Goal: Task Accomplishment & Management: Use online tool/utility

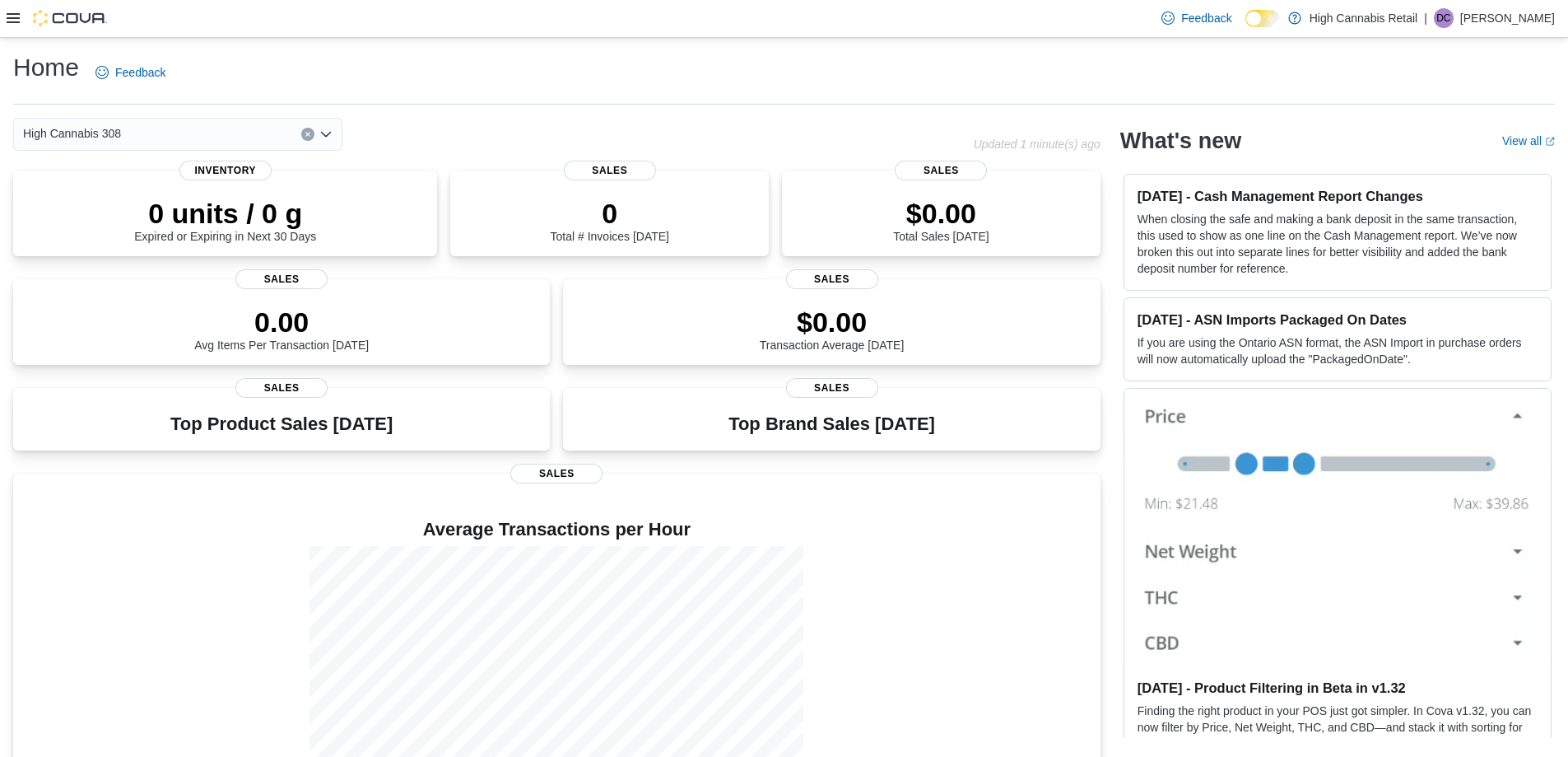
click at [5, 21] on div "Feedback Dark Mode High Cannabis Retail | DC [PERSON_NAME]" at bounding box center [784, 19] width 1568 height 38
click at [11, 15] on icon at bounding box center [13, 18] width 13 height 10
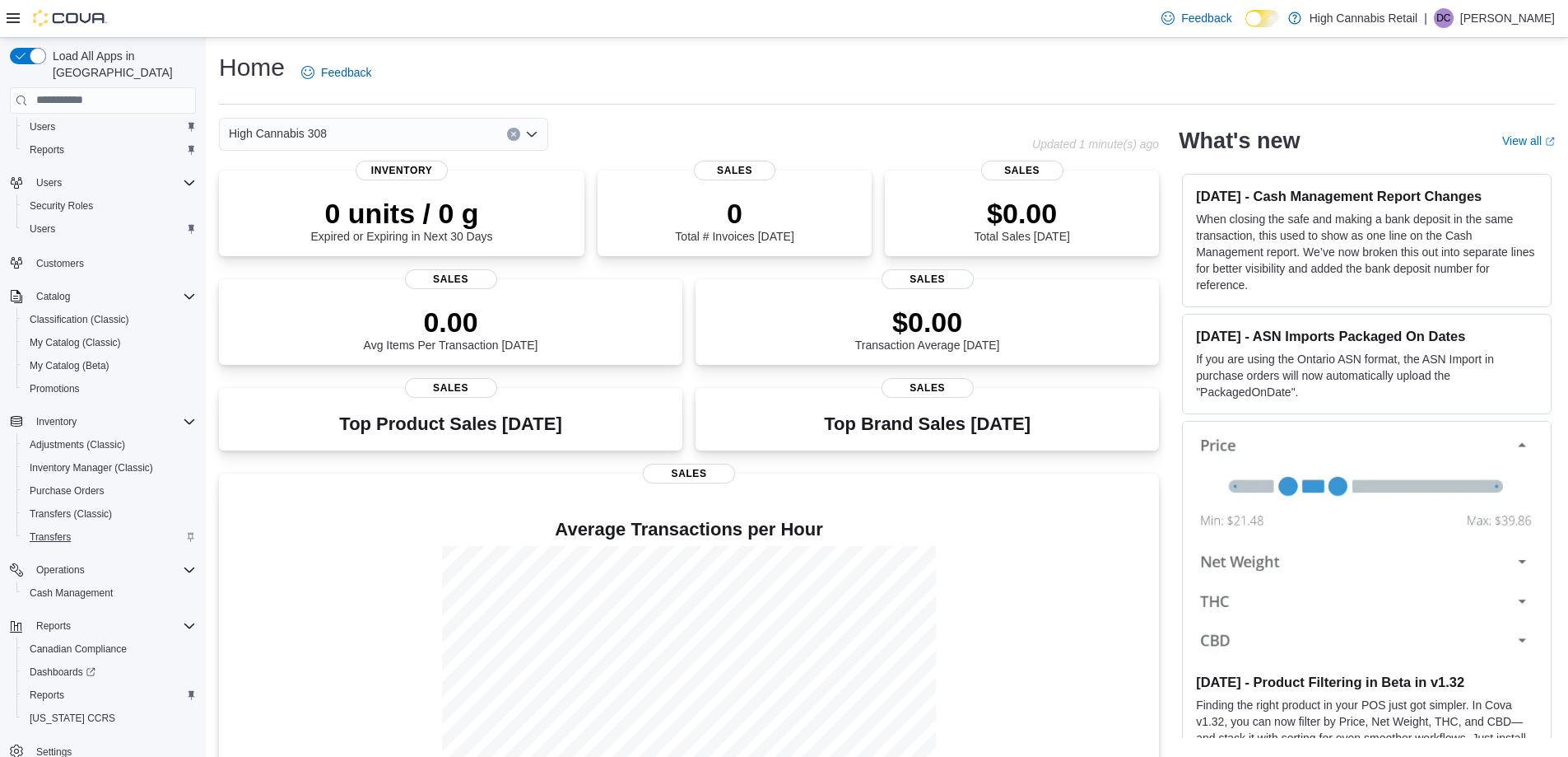
scroll to position [48, 0]
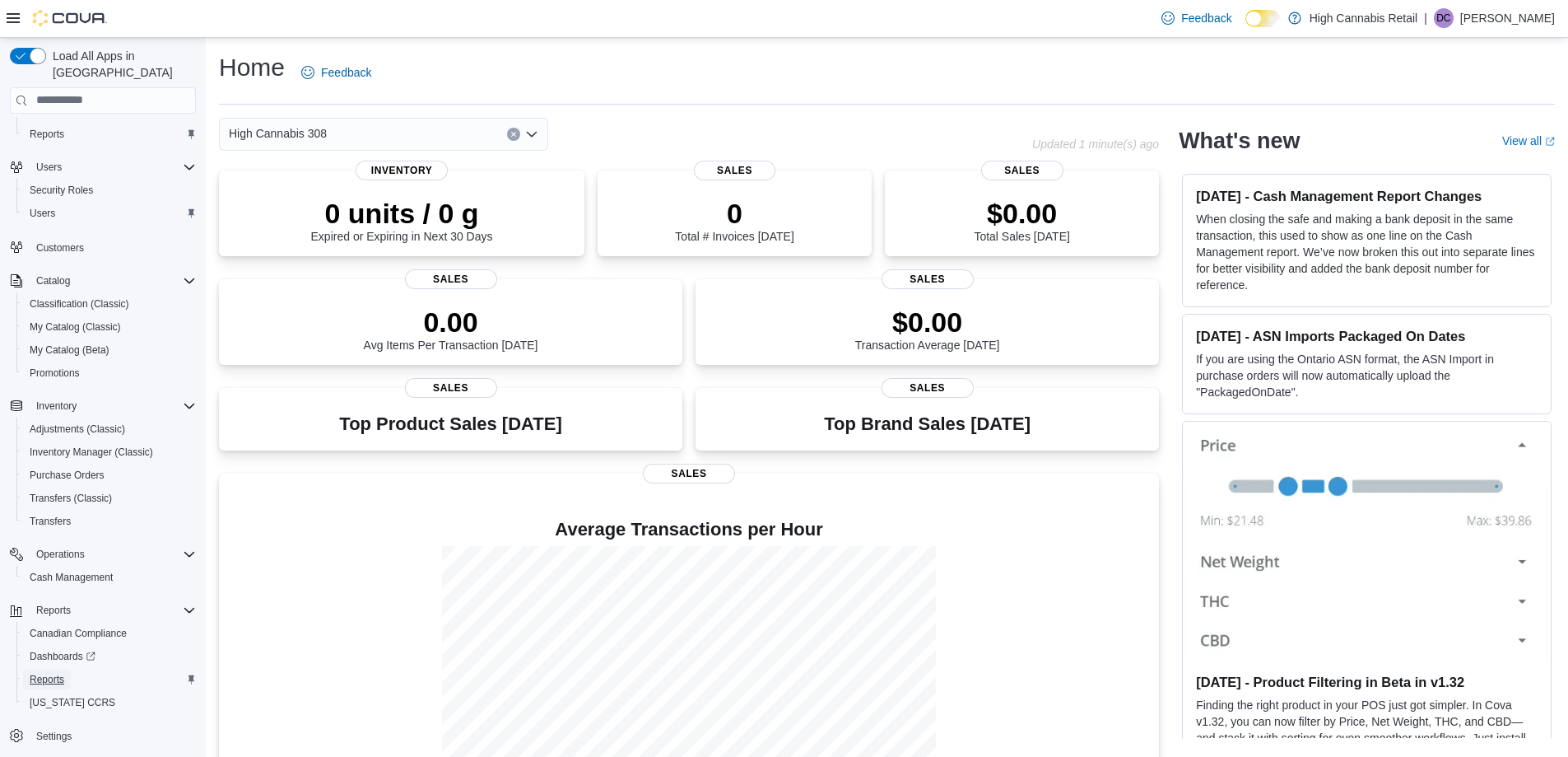
click at [48, 673] on span "Reports" at bounding box center [47, 679] width 35 height 13
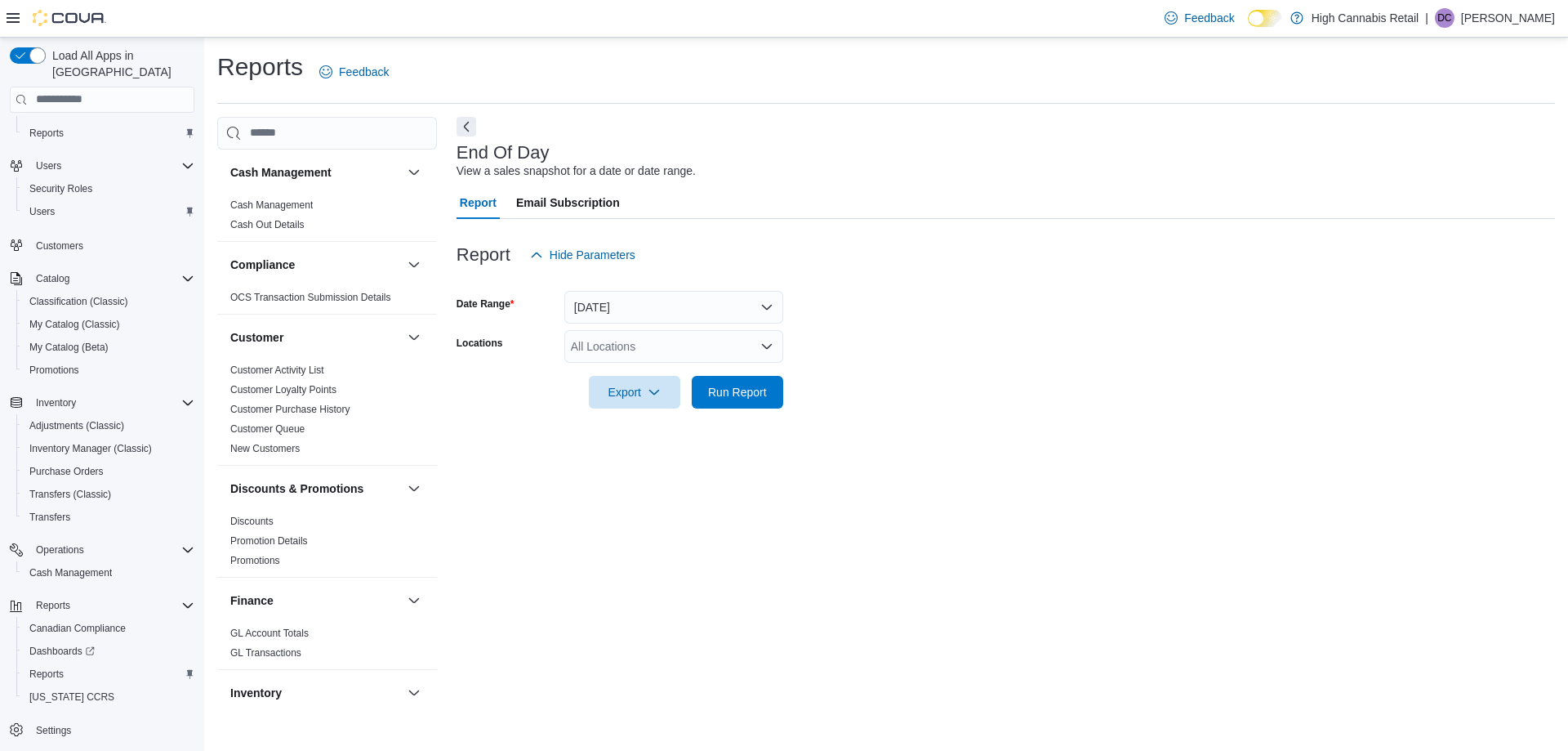
click at [736, 343] on div "All Locations" at bounding box center [673, 345] width 219 height 32
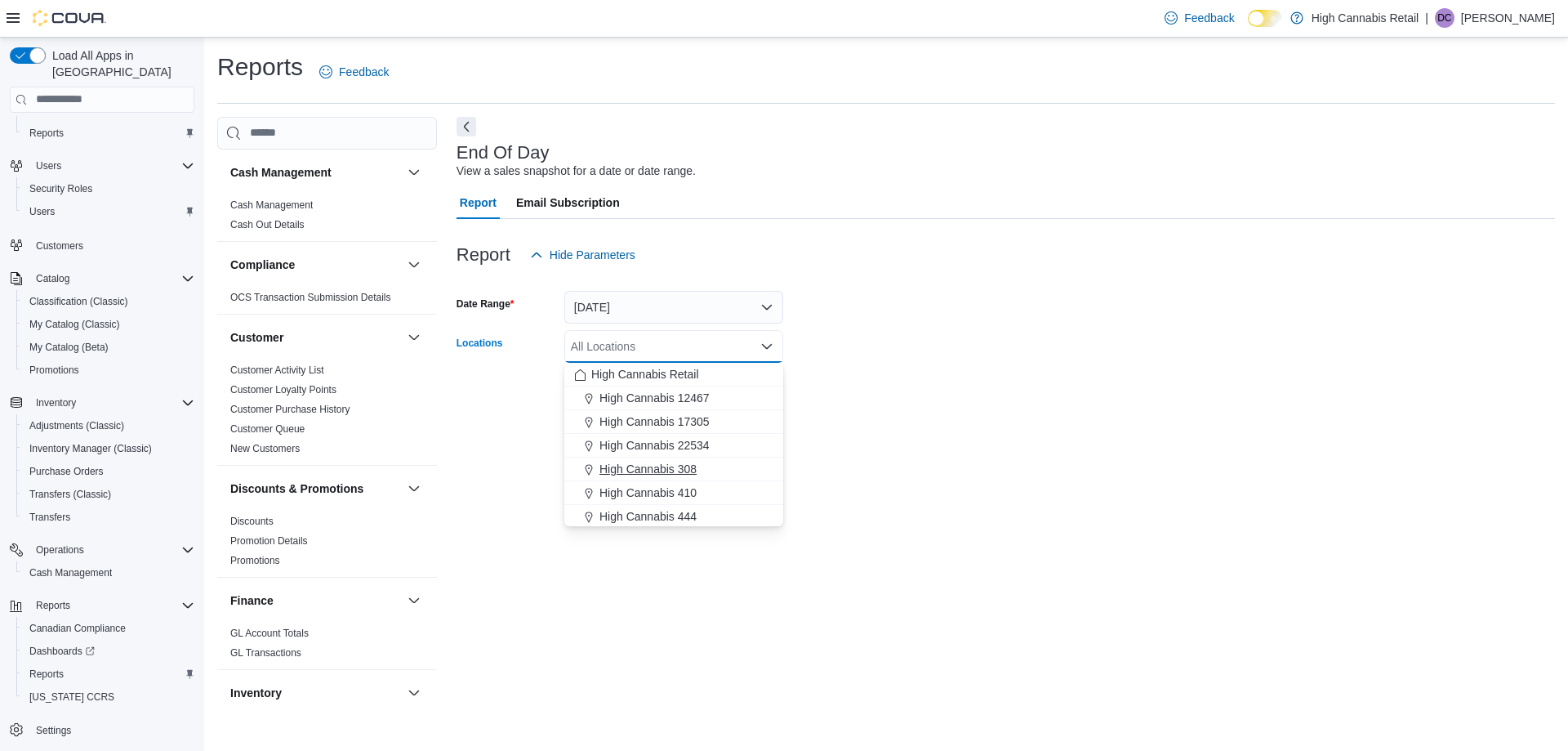
click at [669, 468] on span "High Cannabis 308" at bounding box center [648, 469] width 97 height 17
drag, startPoint x: 952, startPoint y: 444, endPoint x: 870, endPoint y: 436, distance: 82.4
click at [944, 444] on div "End Of Day View a sales snapshot for a date or date range. Report Email Subscri…" at bounding box center [1006, 414] width 1098 height 595
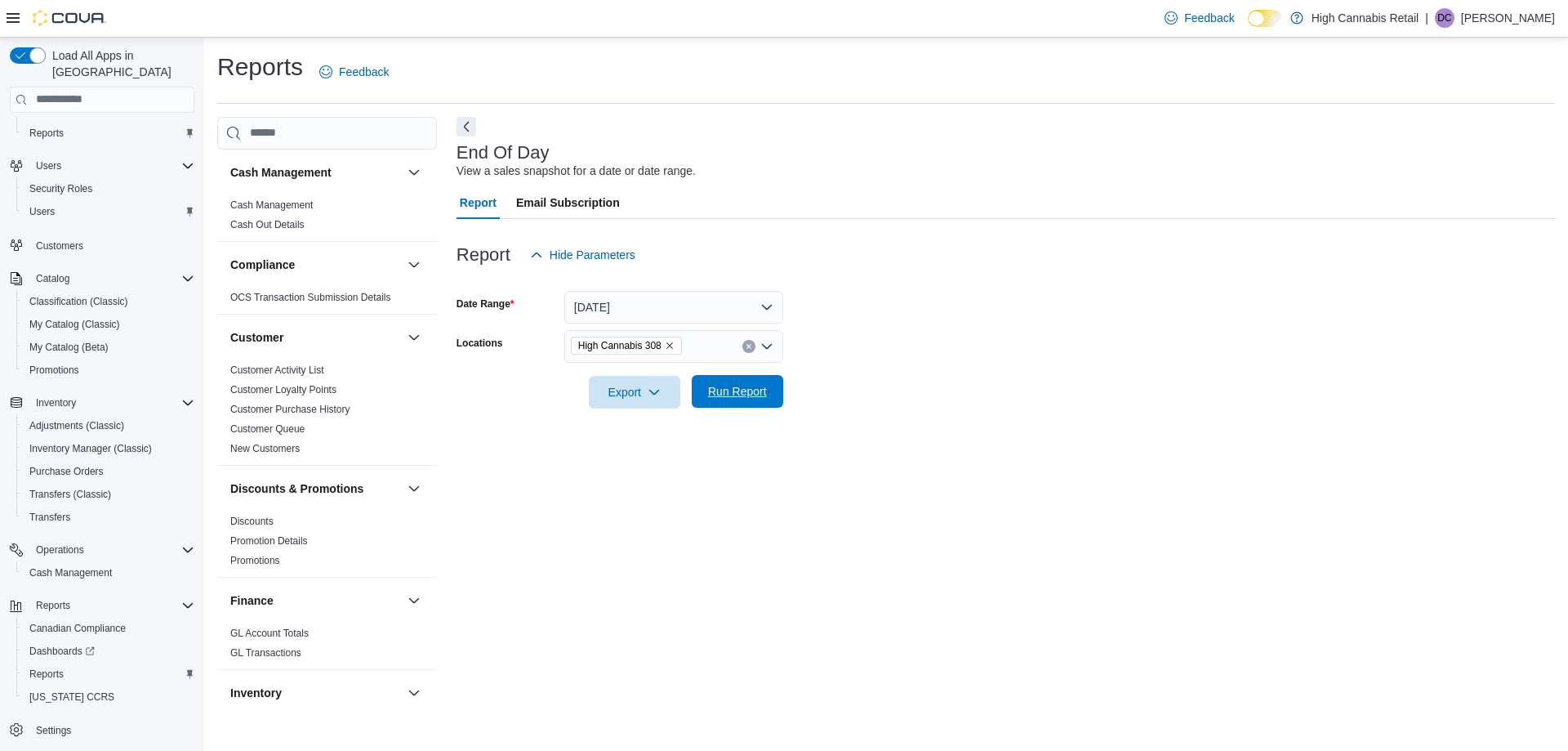
click at [751, 386] on span "Run Report" at bounding box center [737, 391] width 59 height 17
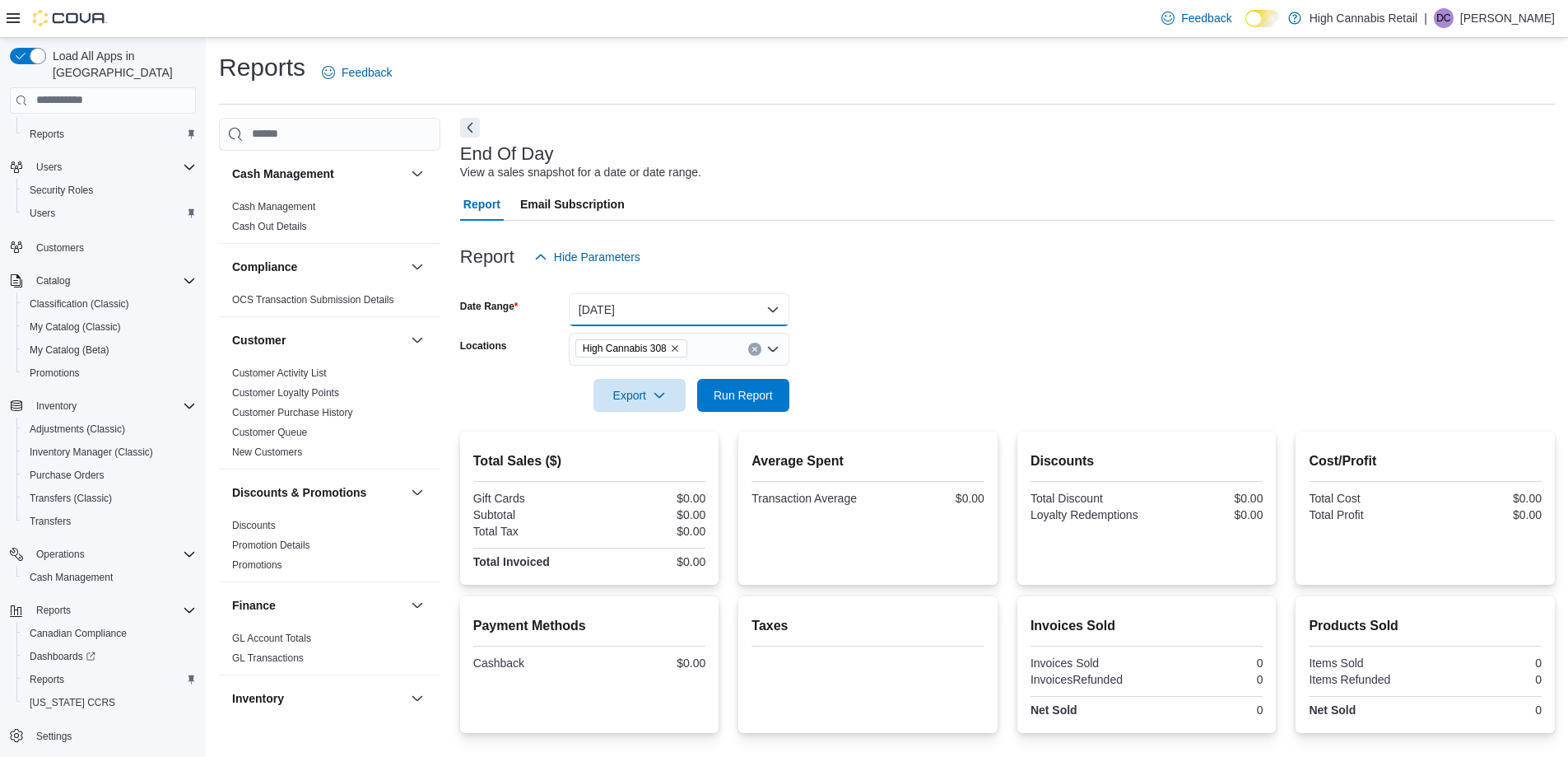
click at [720, 321] on button "[DATE]" at bounding box center [678, 309] width 220 height 33
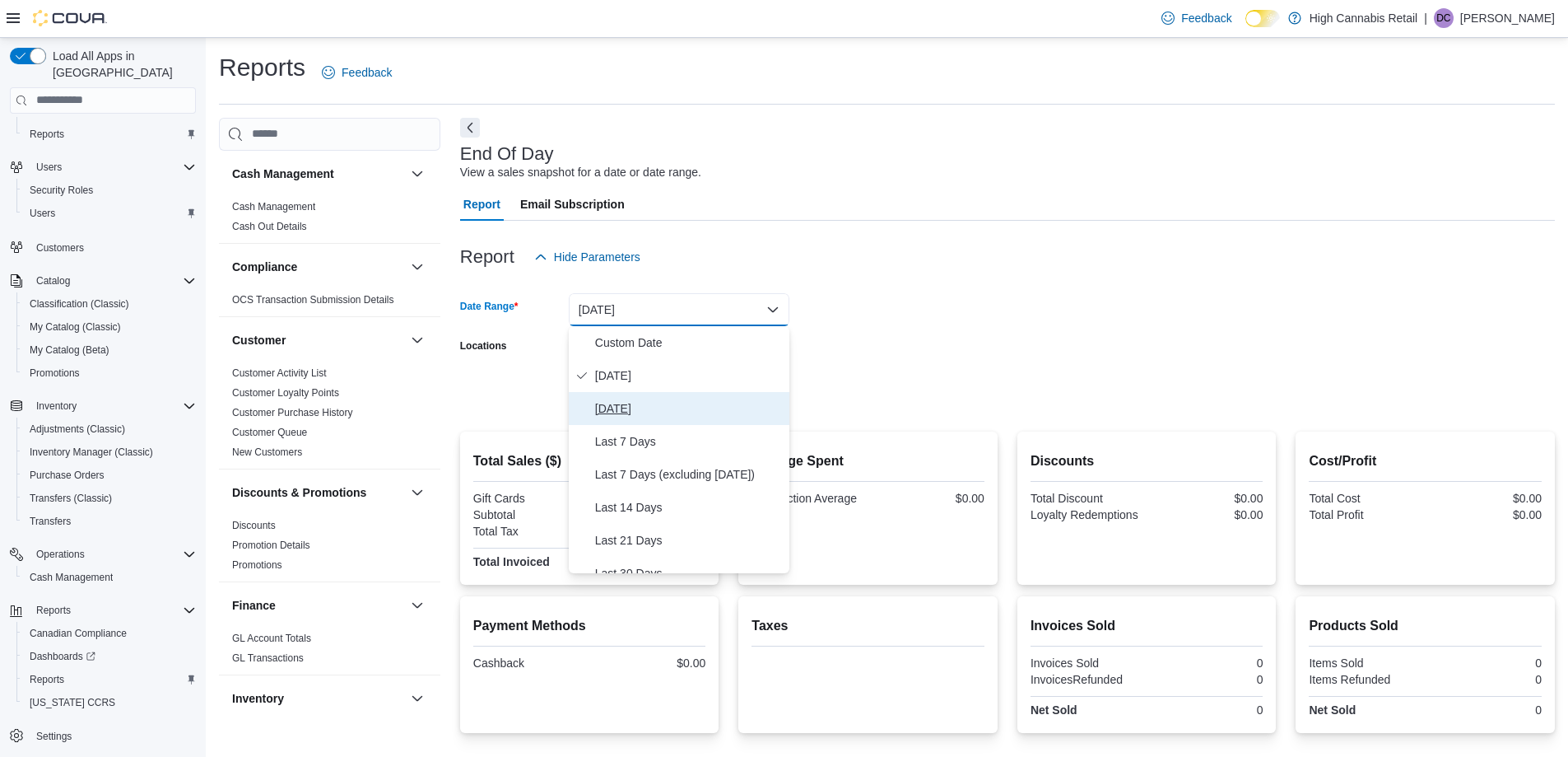
click at [678, 414] on span "[DATE]" at bounding box center [688, 409] width 187 height 20
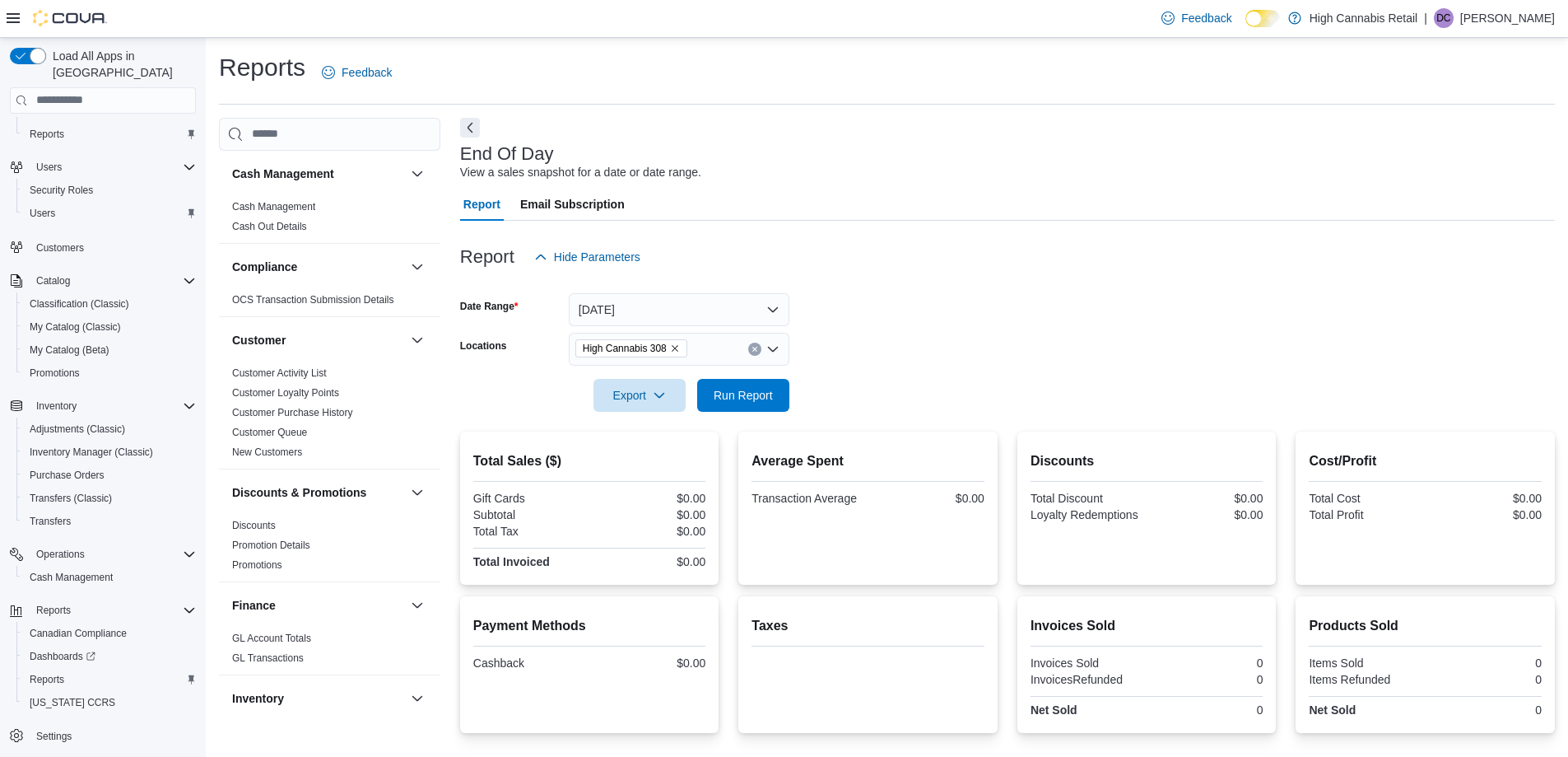
click at [932, 329] on form "Date Range [DATE] Locations High Cannabis 308 Export Run Report" at bounding box center [1008, 341] width 1095 height 138
click at [774, 385] on span "Run Report" at bounding box center [743, 394] width 72 height 33
